Goal: Task Accomplishment & Management: Complete application form

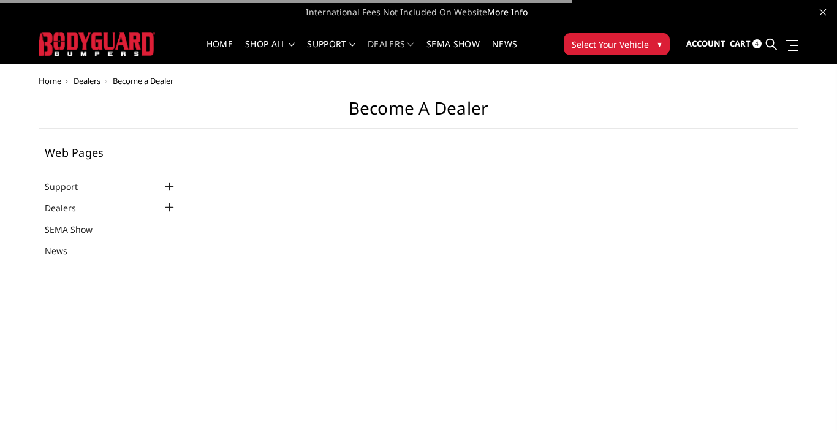
select select "US"
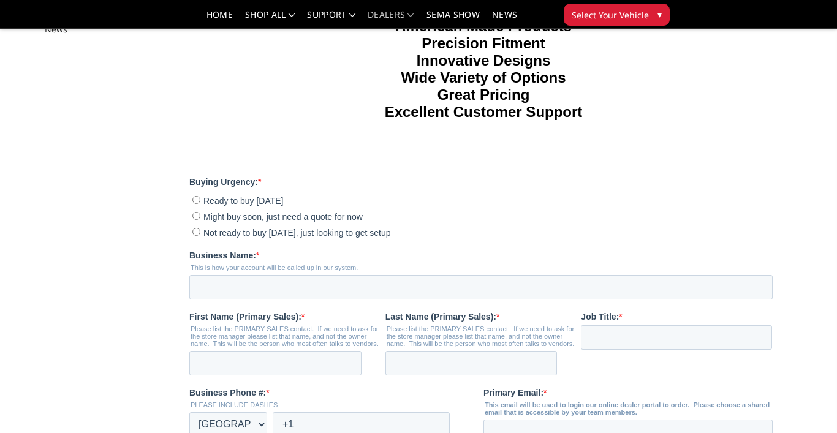
scroll to position [186, 0]
click at [194, 197] on input "Ready to buy [DATE]" at bounding box center [196, 199] width 8 height 8
radio input "true"
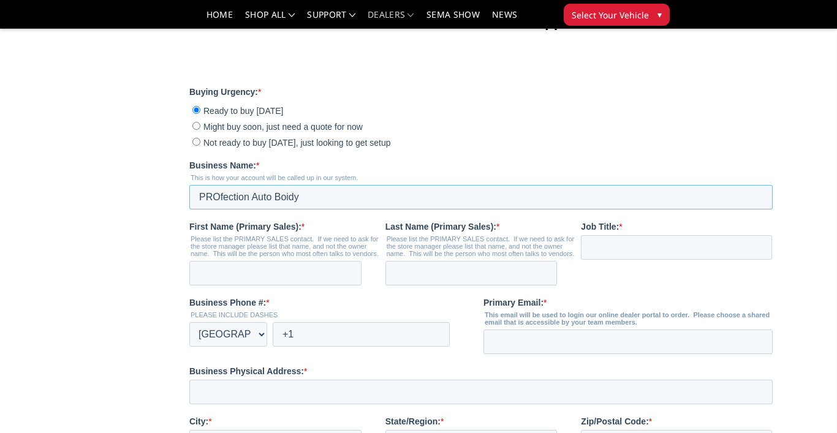
scroll to position [276, 0]
type input "PROfection Auto Boidy"
type input "[PERSON_NAME]"
type input "owner"
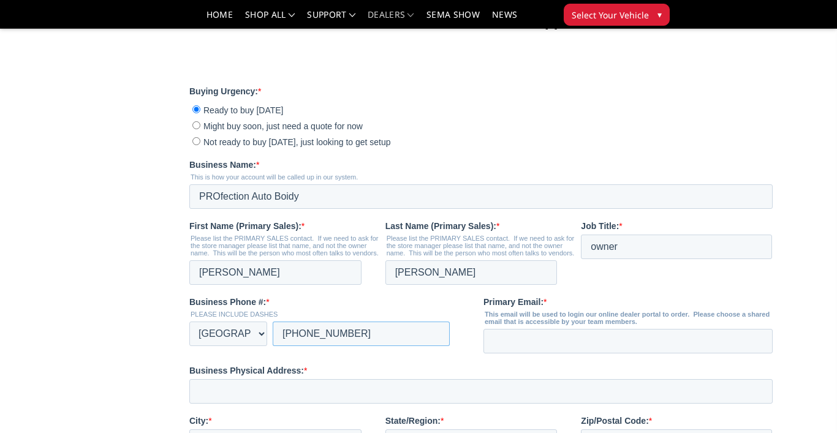
type input "[PHONE_NUMBER]"
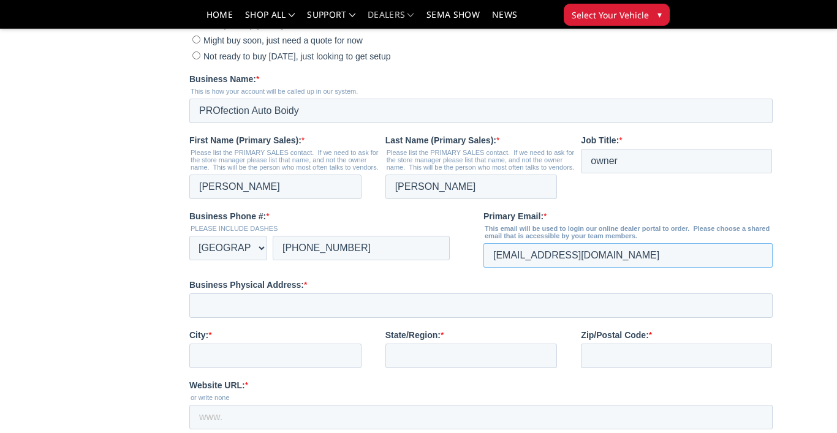
scroll to position [363, 0]
type input "[EMAIL_ADDRESS][DOMAIN_NAME]"
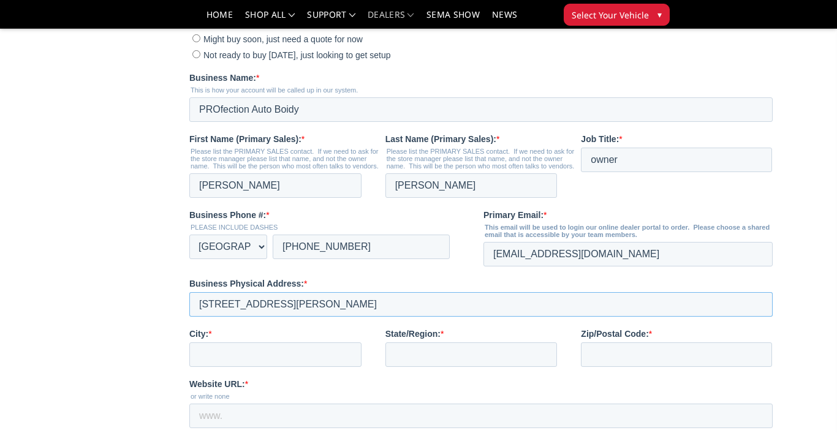
type input "[STREET_ADDRESS][PERSON_NAME]"
type input "[GEOGRAPHIC_DATA]"
type input "NY"
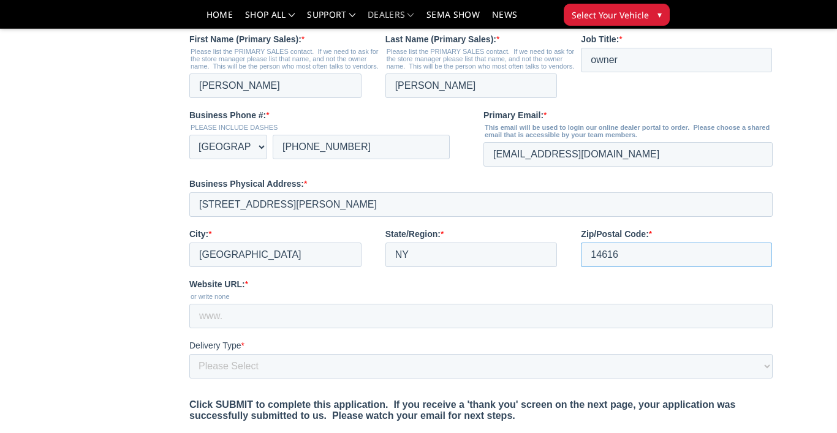
scroll to position [483, 0]
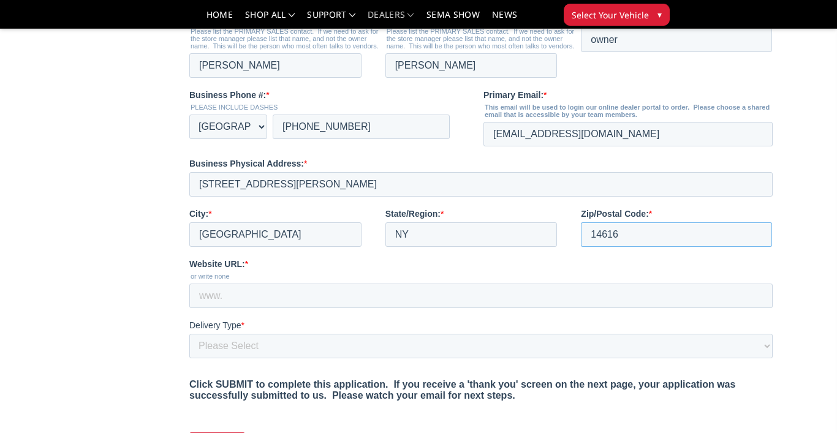
type input "14616"
click at [299, 293] on input "Website URL: *" at bounding box center [480, 296] width 583 height 24
type input "[DOMAIN_NAME]"
select select "I need a liftgate"
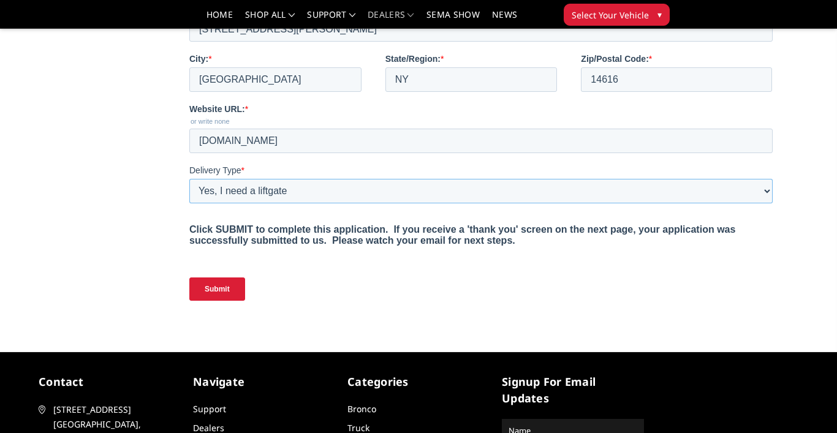
scroll to position [655, 0]
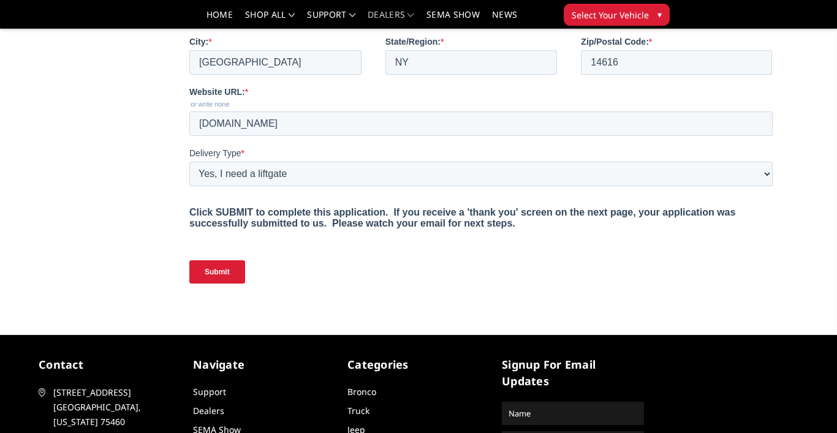
click at [214, 274] on input "Submit" at bounding box center [217, 271] width 56 height 23
